Goal: Task Accomplishment & Management: Use online tool/utility

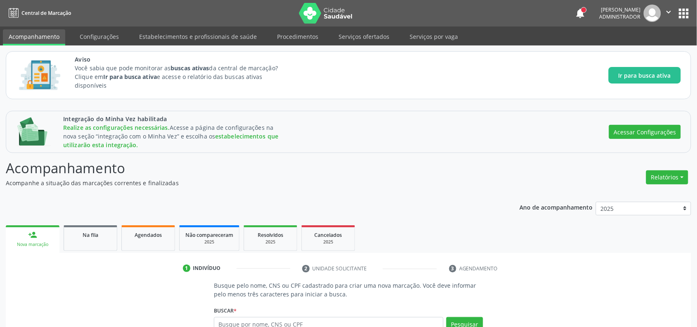
click at [294, 36] on link "Procedimentos" at bounding box center [297, 36] width 53 height 14
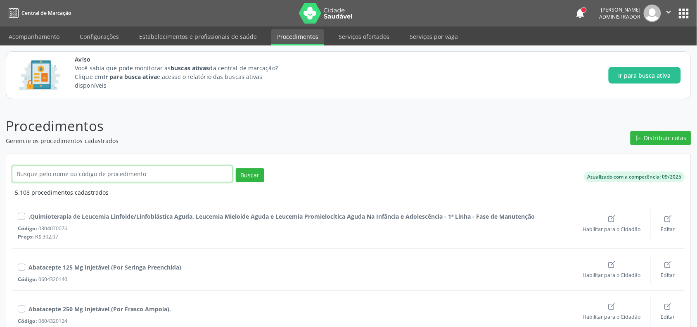
click at [88, 170] on input "text" at bounding box center [122, 174] width 220 height 17
type input "cardiologista"
click button "Buscar" at bounding box center [250, 175] width 28 height 14
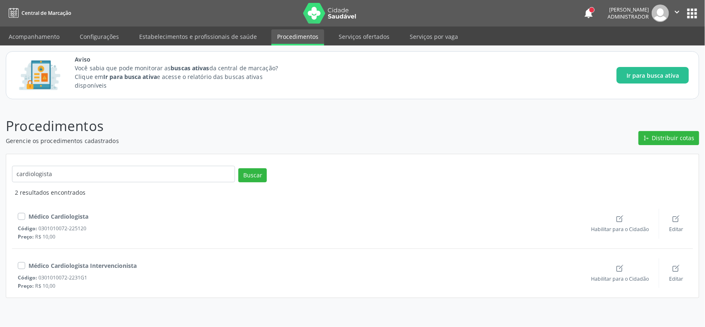
click at [28, 211] on label at bounding box center [28, 211] width 0 height 0
click at [20, 218] on input "checkbox" at bounding box center [21, 214] width 6 height 7
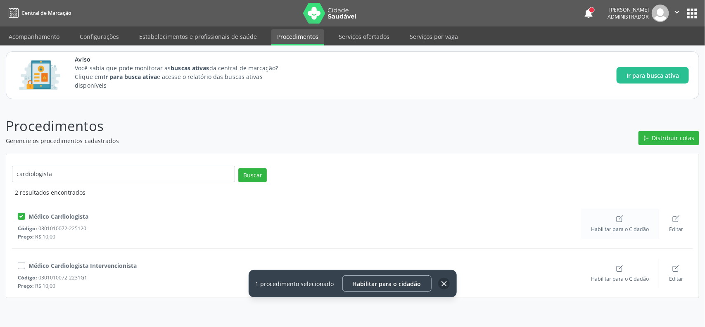
click at [619, 227] on span "Habilitar para o Cidadão" at bounding box center [620, 228] width 58 height 7
checkbox input "false"
